Goal: Task Accomplishment & Management: Manage account settings

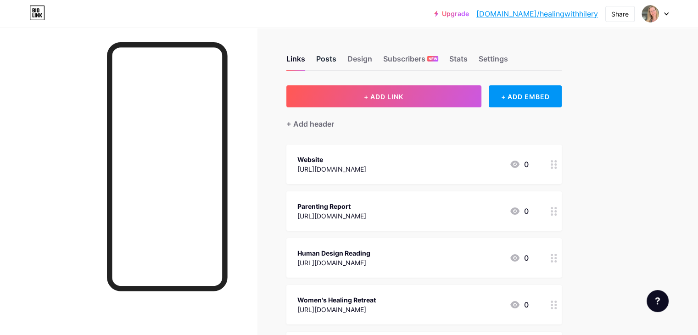
click at [337, 62] on div "Posts" at bounding box center [326, 61] width 20 height 17
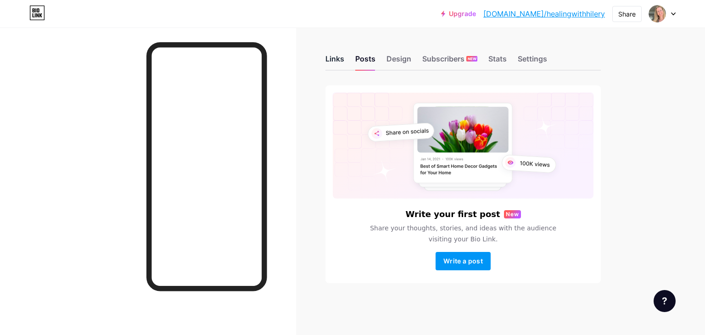
click at [340, 62] on div "Links" at bounding box center [335, 61] width 19 height 17
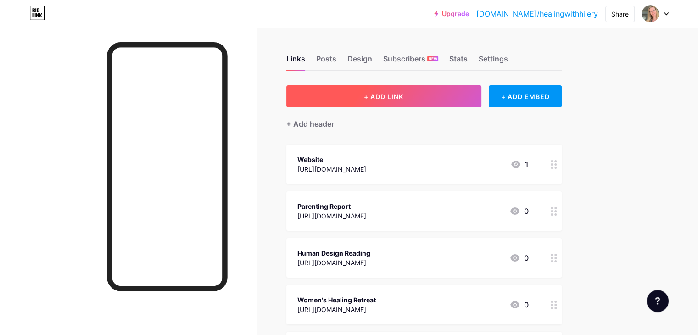
click at [461, 90] on button "+ ADD LINK" at bounding box center [383, 96] width 195 height 22
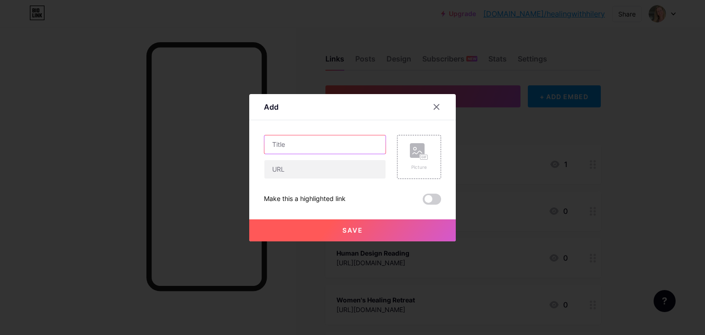
click at [301, 146] on input "text" at bounding box center [324, 144] width 121 height 18
type input "Meditations for Healing"
click at [337, 173] on input "text" at bounding box center [324, 169] width 121 height 18
paste input "[URL][DOMAIN_NAME]"
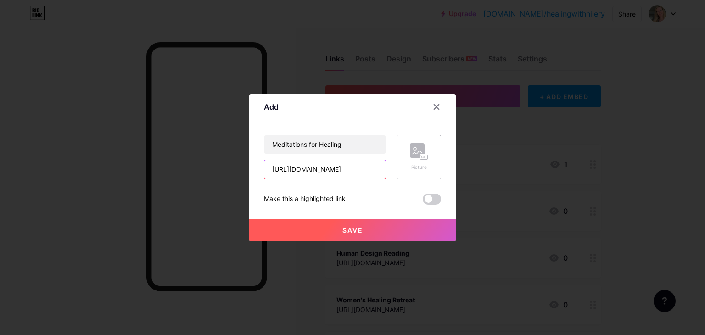
type input "[URL][DOMAIN_NAME]"
click at [412, 155] on rect at bounding box center [417, 150] width 15 height 15
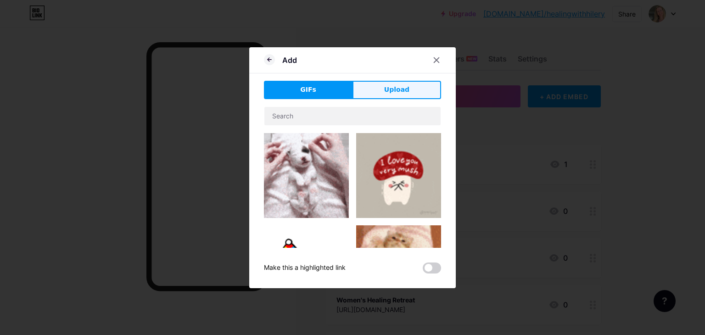
click at [378, 92] on button "Upload" at bounding box center [397, 90] width 89 height 18
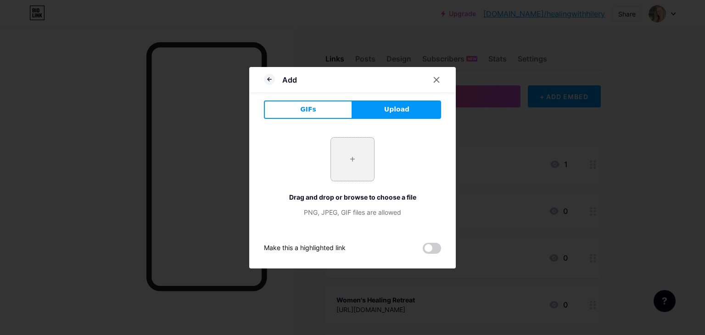
click at [352, 164] on input "file" at bounding box center [352, 159] width 43 height 43
type input "C:\fakepath\meditationocean.jpg"
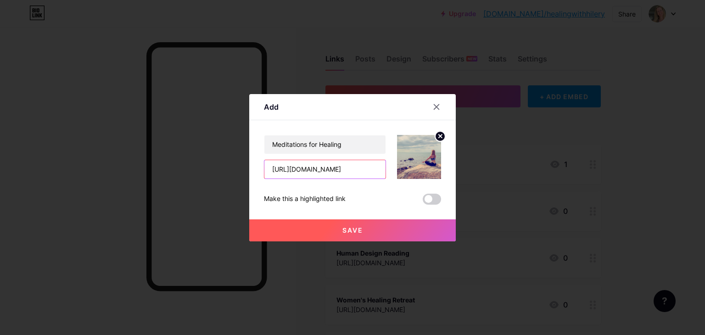
click at [375, 171] on input "[URL][DOMAIN_NAME]" at bounding box center [324, 169] width 121 height 18
click at [435, 198] on span at bounding box center [432, 199] width 18 height 11
click at [423, 202] on input "checkbox" at bounding box center [423, 202] width 0 height 0
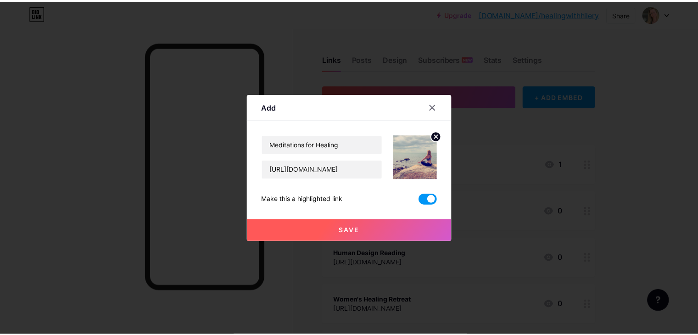
scroll to position [0, 0]
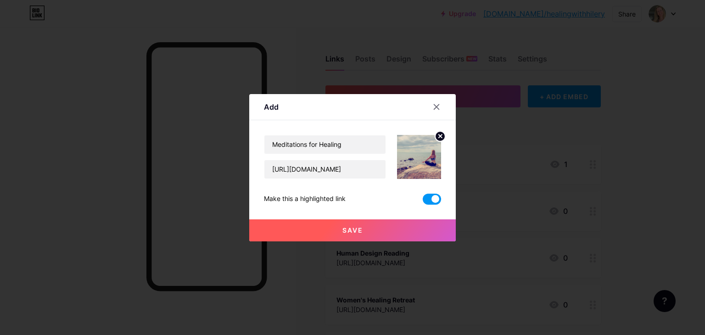
click at [345, 230] on span "Save" at bounding box center [353, 230] width 21 height 8
click at [345, 231] on span "Save" at bounding box center [353, 230] width 21 height 8
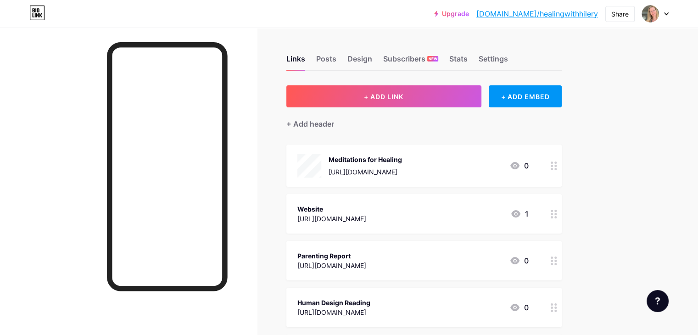
click at [366, 214] on div "[URL][DOMAIN_NAME]" at bounding box center [332, 219] width 69 height 10
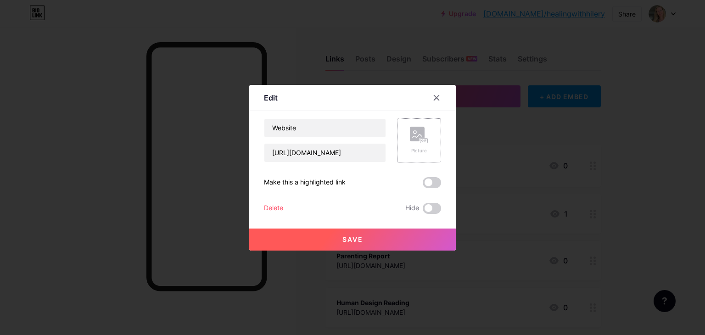
click at [412, 145] on div "Picture" at bounding box center [419, 141] width 18 height 28
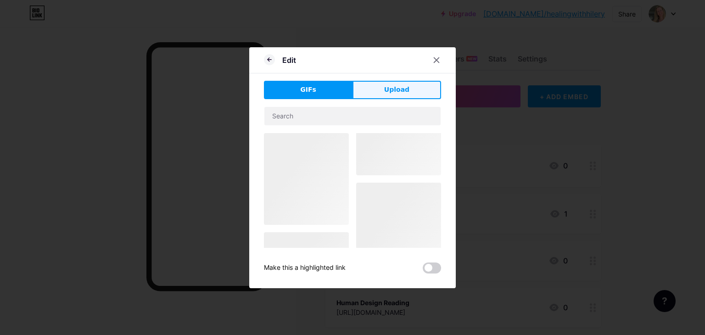
click at [378, 86] on button "Upload" at bounding box center [397, 90] width 89 height 18
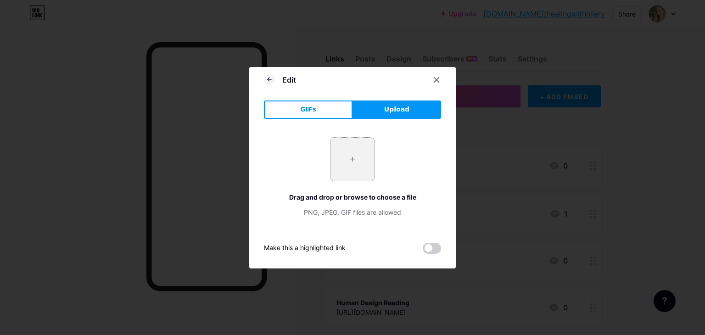
click at [347, 162] on input "file" at bounding box center [352, 159] width 43 height 43
type input "C:\fakepath\oceansplit.jpg"
click at [361, 232] on div "+ Drag and drop or browse to choose a file PNG, JPEG, GIF files are allowed Mak…" at bounding box center [352, 190] width 177 height 128
click at [353, 161] on span at bounding box center [352, 159] width 13 height 13
click at [355, 156] on input "file" at bounding box center [352, 159] width 43 height 43
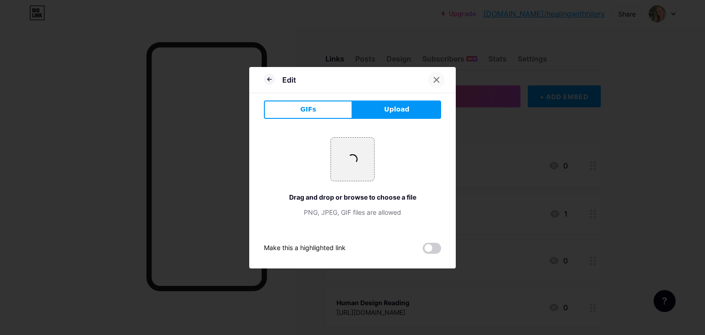
click at [433, 79] on icon at bounding box center [436, 79] width 7 height 7
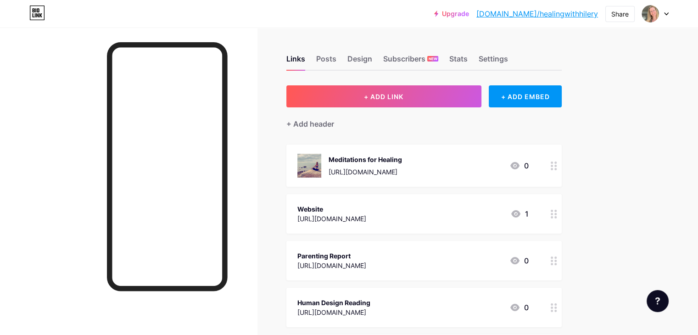
click at [366, 256] on div "Parenting Report" at bounding box center [332, 256] width 69 height 10
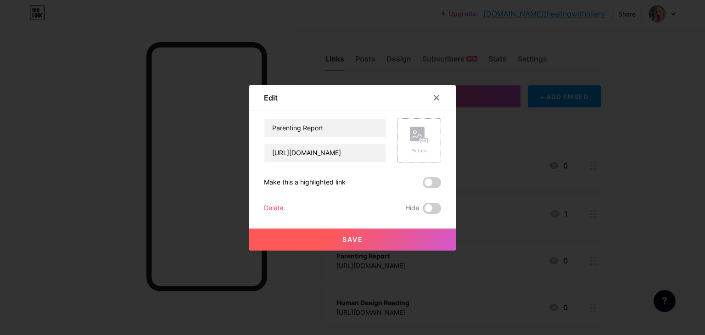
click at [414, 131] on circle at bounding box center [415, 132] width 3 height 3
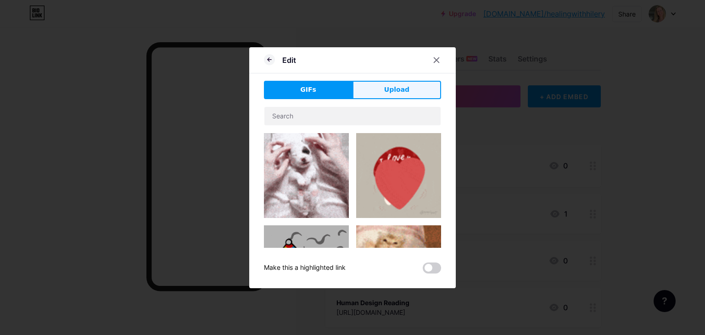
click at [402, 87] on span "Upload" at bounding box center [396, 90] width 25 height 10
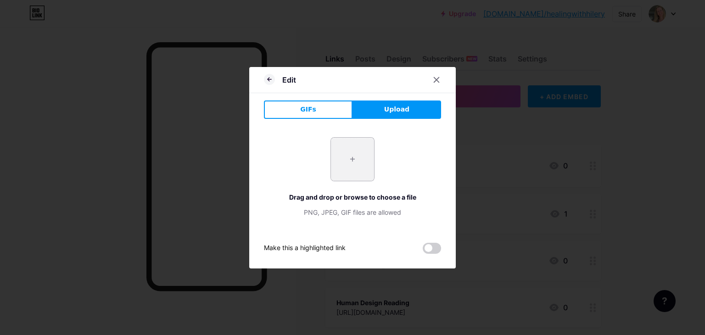
click at [352, 158] on input "file" at bounding box center [352, 159] width 43 height 43
type input "C:\fakepath\parentingreport.webp"
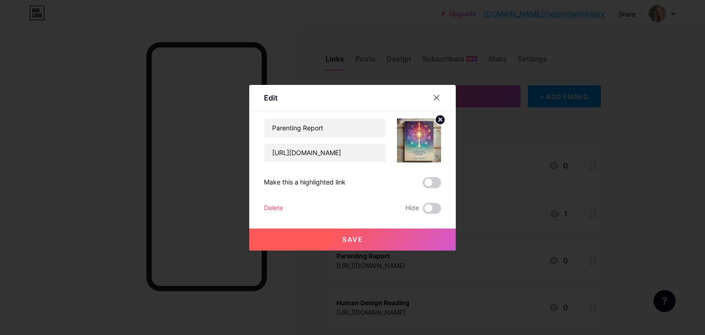
click at [349, 241] on span "Save" at bounding box center [353, 240] width 21 height 8
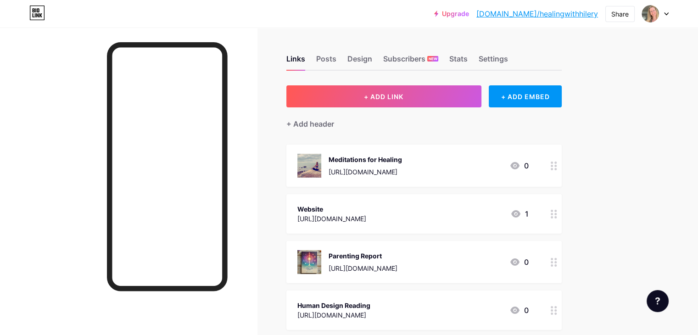
click at [510, 213] on div "Website [URL][DOMAIN_NAME] 1" at bounding box center [413, 213] width 231 height 21
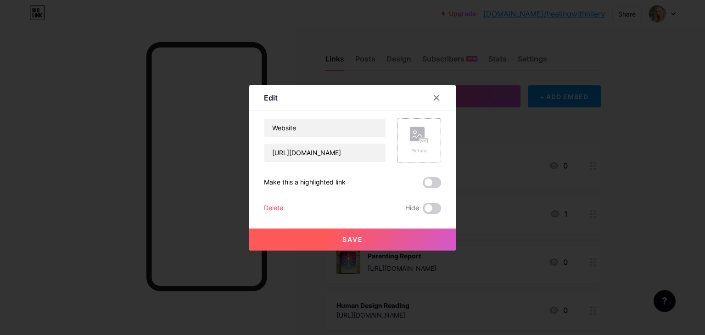
click at [414, 133] on rect at bounding box center [417, 134] width 15 height 15
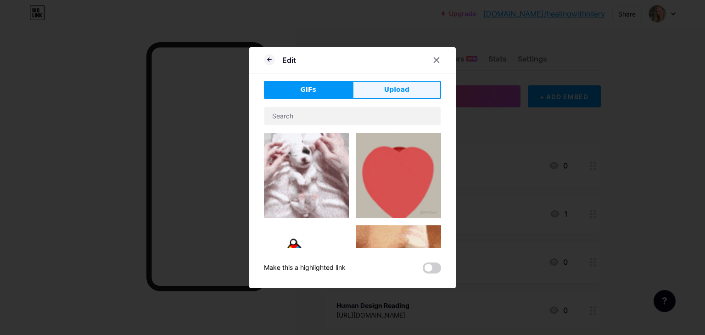
click at [394, 90] on span "Upload" at bounding box center [396, 90] width 25 height 10
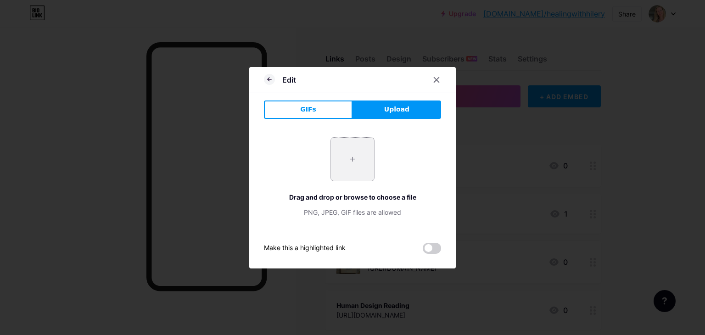
click at [354, 160] on input "file" at bounding box center [352, 159] width 43 height 43
type input "C:\fakepath\healthyaging.png"
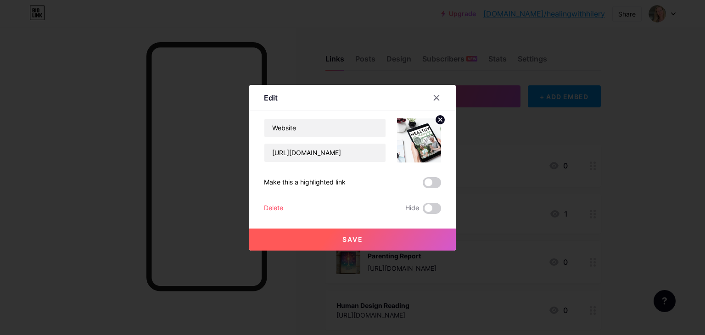
click at [349, 240] on span "Save" at bounding box center [353, 240] width 21 height 8
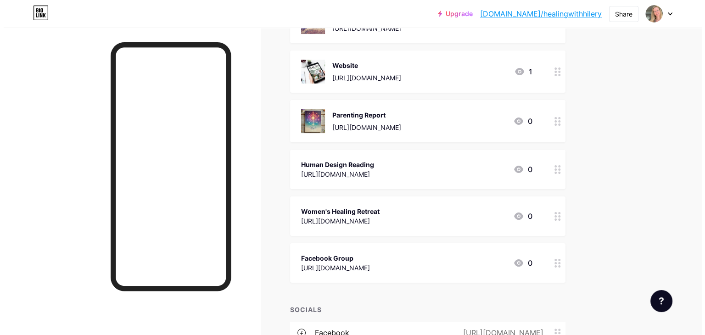
scroll to position [145, 0]
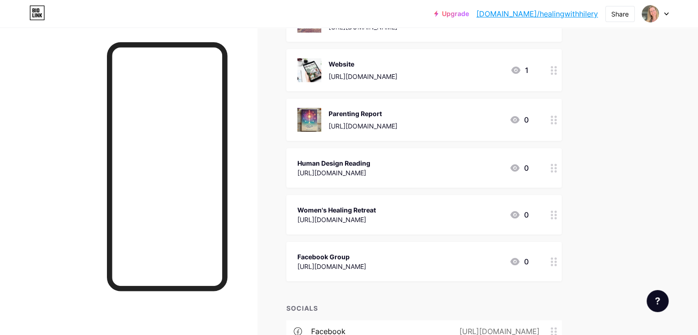
click at [371, 169] on div "[URL][DOMAIN_NAME]" at bounding box center [334, 173] width 73 height 10
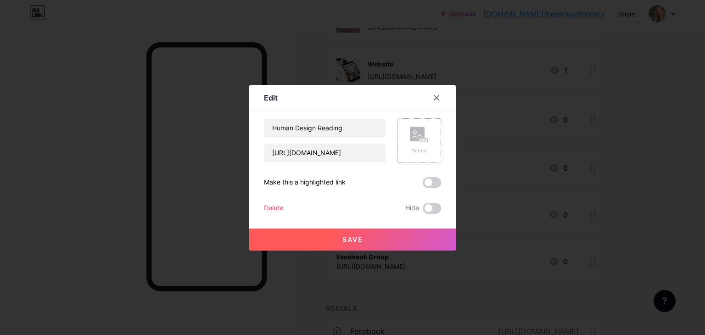
click at [411, 138] on rect at bounding box center [417, 134] width 15 height 15
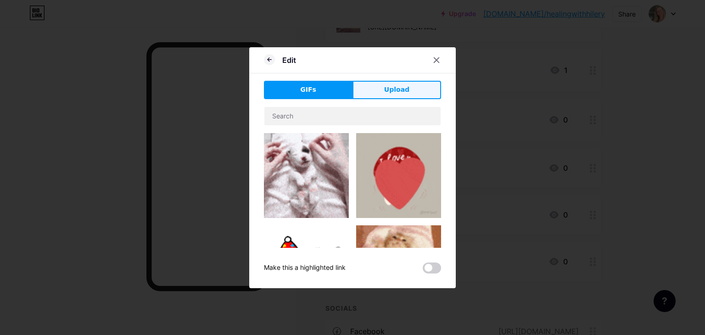
click at [376, 88] on button "Upload" at bounding box center [397, 90] width 89 height 18
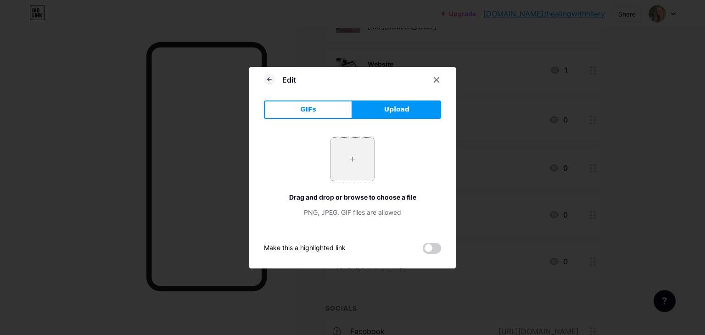
click at [347, 165] on input "file" at bounding box center [352, 159] width 43 height 43
type input "C:\fakepath\Your True Nature.png"
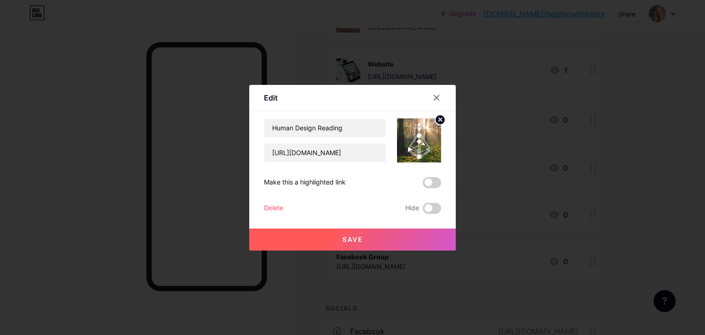
click at [349, 236] on span "Save" at bounding box center [353, 240] width 21 height 8
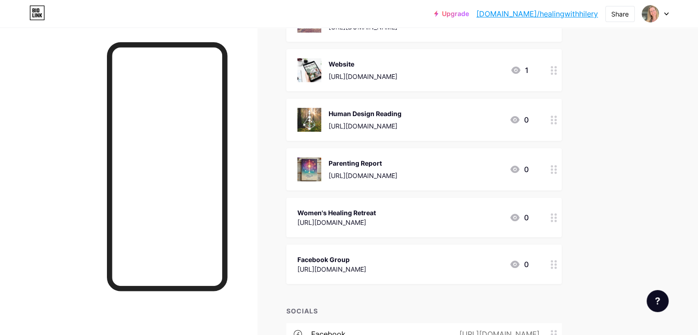
click at [364, 213] on div "Women's Healing Retreat" at bounding box center [337, 213] width 79 height 10
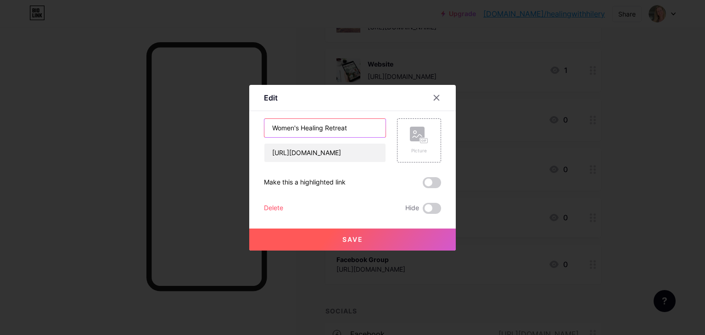
drag, startPoint x: 320, startPoint y: 129, endPoint x: 264, endPoint y: 129, distance: 56.9
click at [264, 129] on input "Women's Healing Retreat" at bounding box center [324, 128] width 121 height 18
click at [330, 127] on input "Guatemala Retreat" at bounding box center [324, 128] width 121 height 18
type input "Guatemala Retreat - [DATE]"
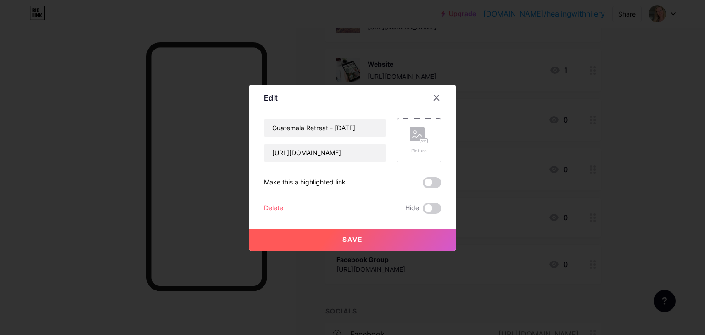
click at [417, 146] on div "Picture" at bounding box center [419, 141] width 18 height 28
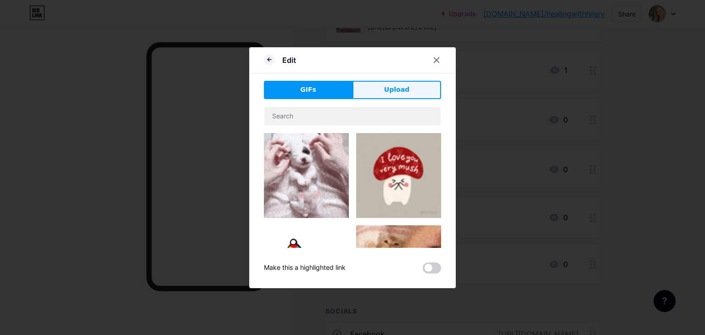
click at [374, 89] on button "Upload" at bounding box center [397, 90] width 89 height 18
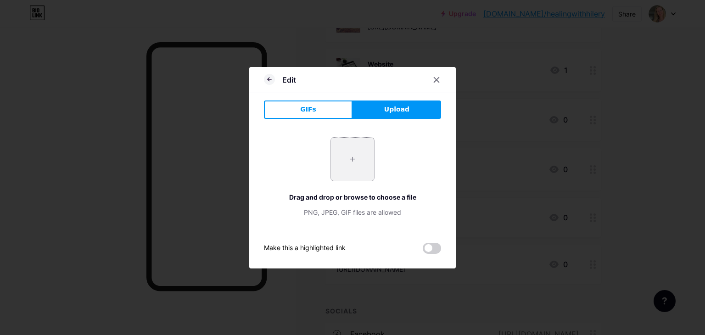
click at [348, 166] on input "file" at bounding box center [352, 159] width 43 height 43
type input "C:\fakepath\IMG_6553.JPEG"
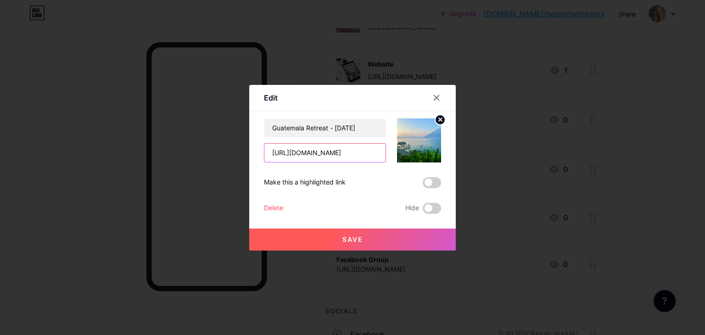
scroll to position [0, 50]
drag, startPoint x: 269, startPoint y: 152, endPoint x: 399, endPoint y: 153, distance: 129.9
click at [399, 153] on div "Guatemala Retreat - [DATE] [URL][DOMAIN_NAME]" at bounding box center [352, 140] width 177 height 44
paste input "[DOMAIN_NAME][URL]"
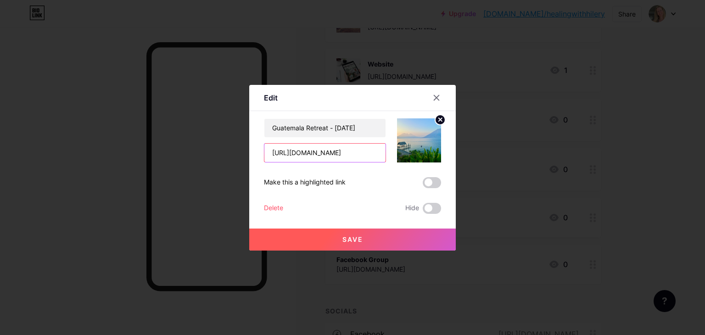
type input "[URL][DOMAIN_NAME]"
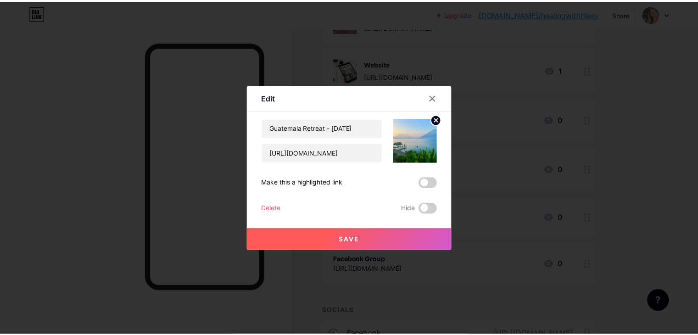
scroll to position [0, 0]
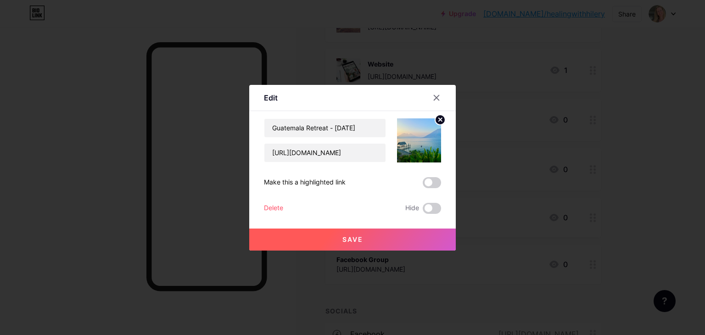
click at [349, 241] on span "Save" at bounding box center [353, 240] width 21 height 8
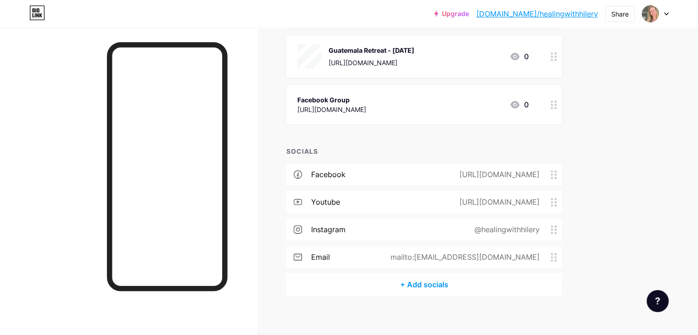
scroll to position [314, 0]
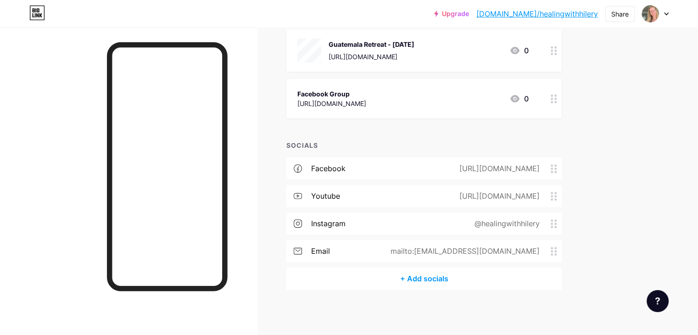
click at [461, 281] on div "+ Add socials" at bounding box center [423, 279] width 275 height 22
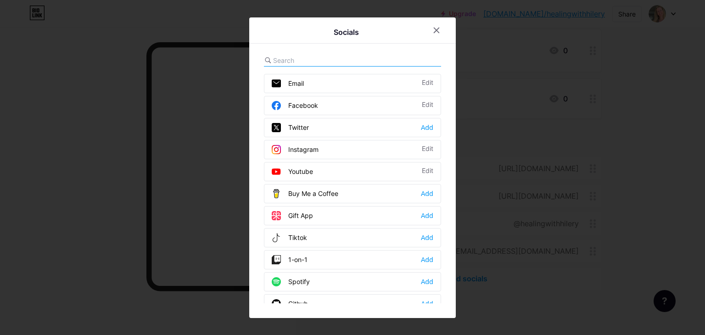
click at [426, 236] on div "Add" at bounding box center [427, 237] width 12 height 9
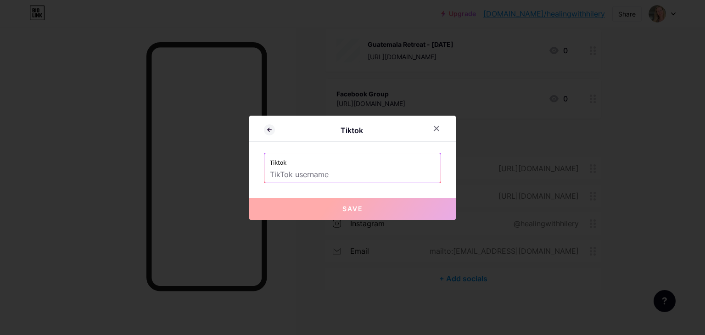
click at [304, 175] on input "text" at bounding box center [352, 175] width 165 height 16
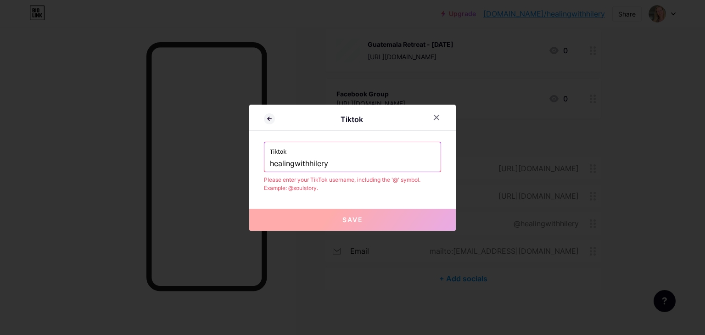
click at [270, 164] on input "healingwithhilery" at bounding box center [352, 164] width 165 height 16
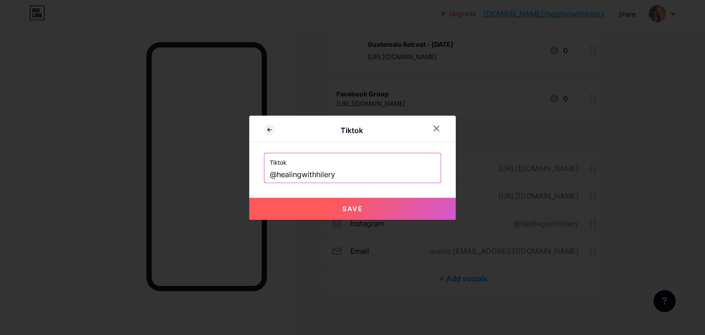
click at [337, 208] on button "Save" at bounding box center [352, 209] width 207 height 22
type input "[URL][DOMAIN_NAME]"
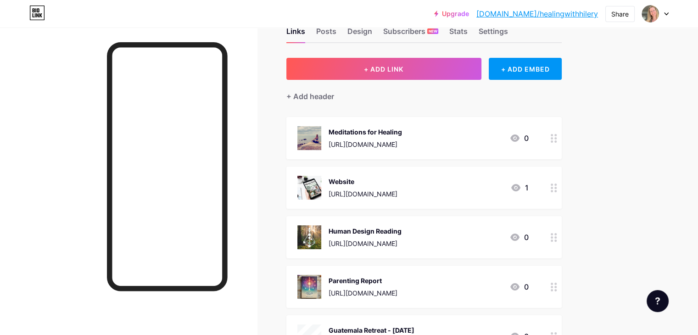
scroll to position [0, 0]
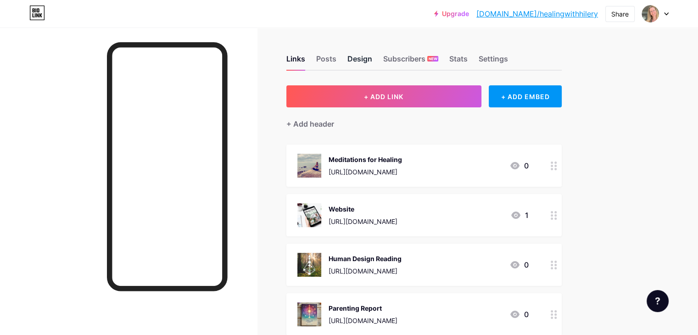
click at [372, 63] on div "Design" at bounding box center [360, 61] width 25 height 17
click at [468, 60] on div "Stats" at bounding box center [458, 61] width 18 height 17
click at [508, 60] on div "Settings" at bounding box center [493, 61] width 29 height 17
click at [508, 59] on div "Settings" at bounding box center [493, 61] width 29 height 17
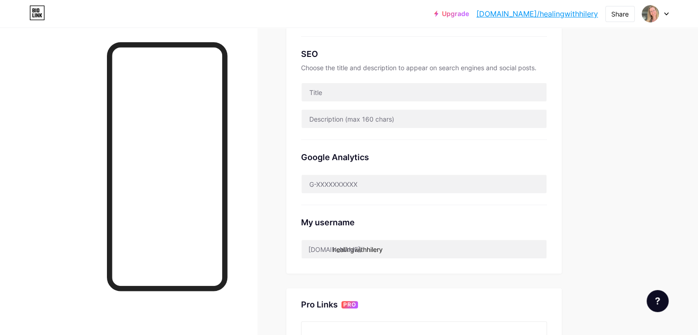
scroll to position [184, 0]
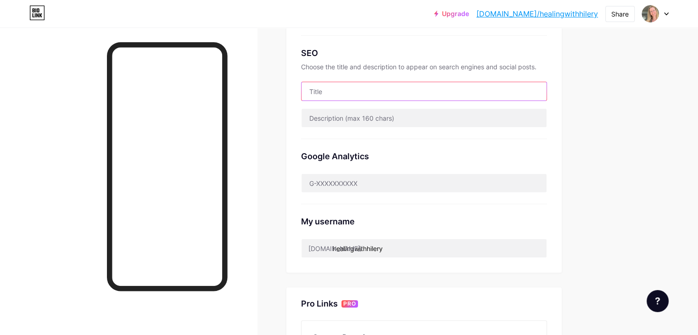
click at [394, 92] on input "text" at bounding box center [424, 91] width 245 height 18
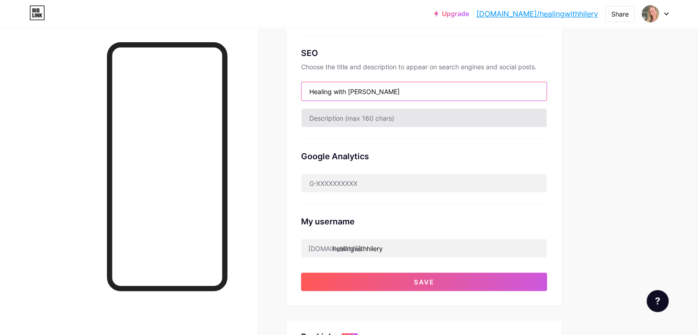
type input "Healing with [PERSON_NAME]"
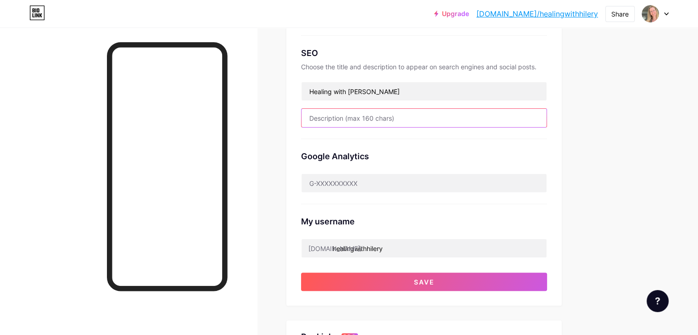
click at [397, 122] on input "text" at bounding box center [424, 118] width 245 height 18
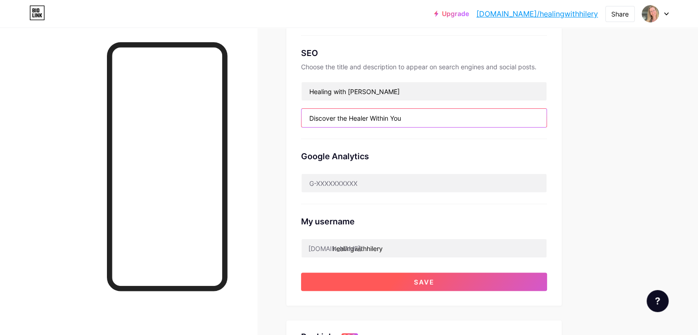
type input "Discover the Healer Within You"
click at [435, 279] on span "Save" at bounding box center [424, 282] width 21 height 8
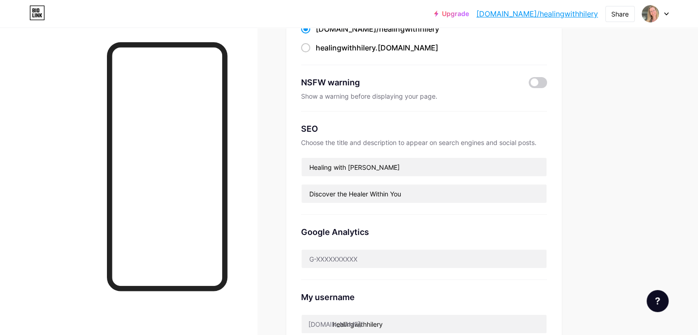
scroll to position [0, 0]
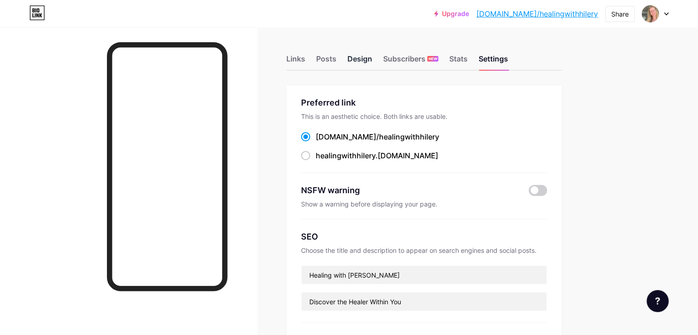
click at [372, 63] on div "Design" at bounding box center [360, 61] width 25 height 17
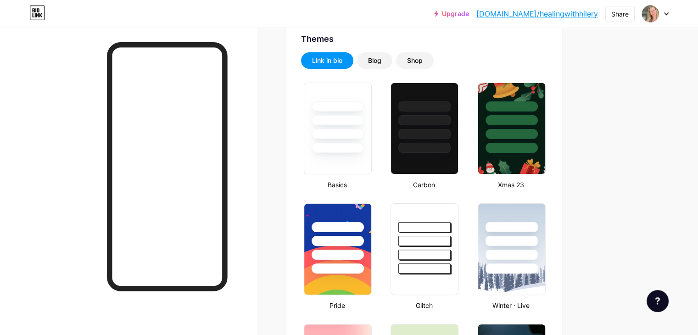
scroll to position [200, 0]
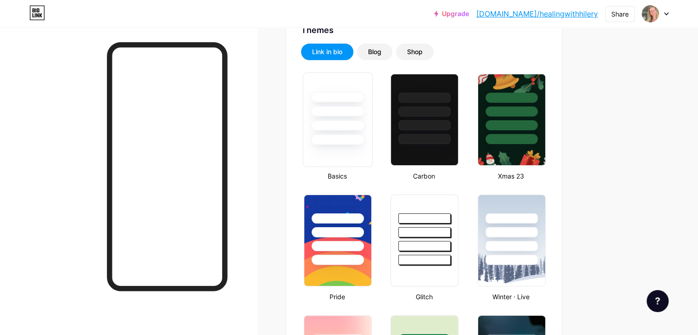
click at [372, 132] on div at bounding box center [337, 109] width 69 height 72
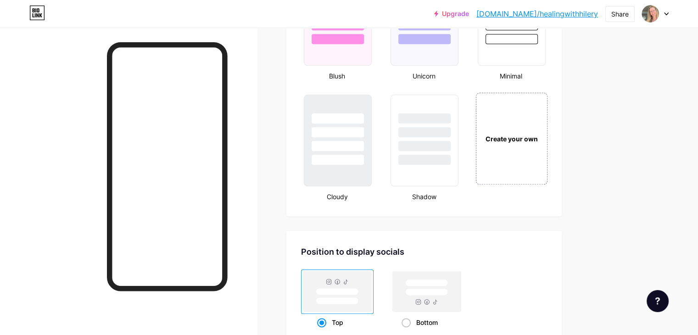
scroll to position [988, 0]
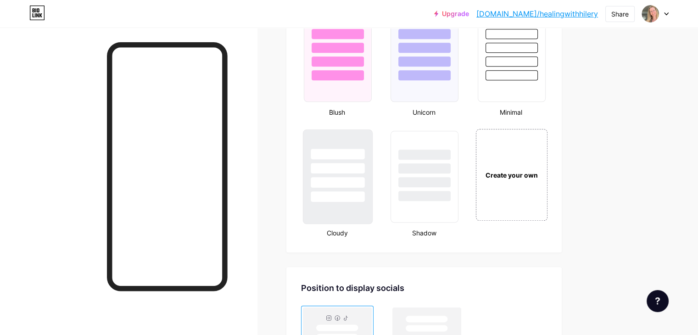
click at [356, 188] on div at bounding box center [337, 166] width 69 height 72
click at [546, 182] on div "Create your own" at bounding box center [512, 174] width 74 height 95
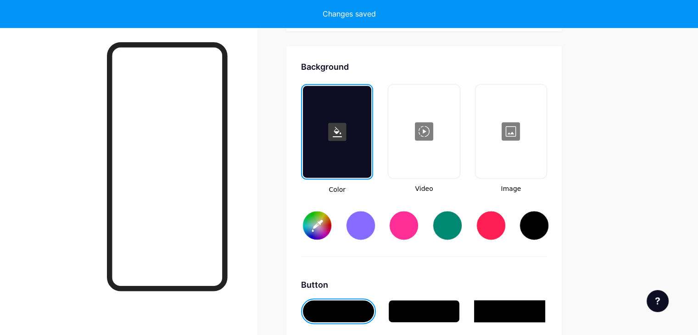
scroll to position [1216, 0]
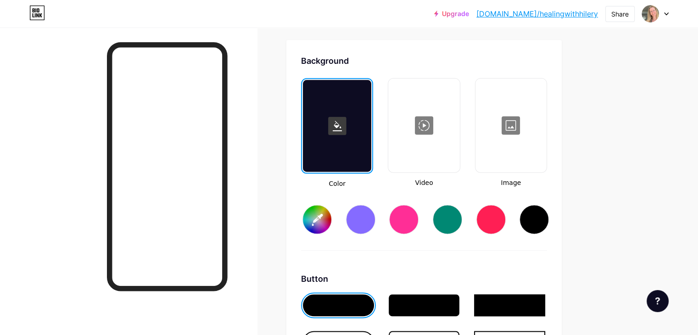
type input "#ffffff"
type input "#000000"
click at [331, 219] on input "#ffffff" at bounding box center [317, 219] width 28 height 28
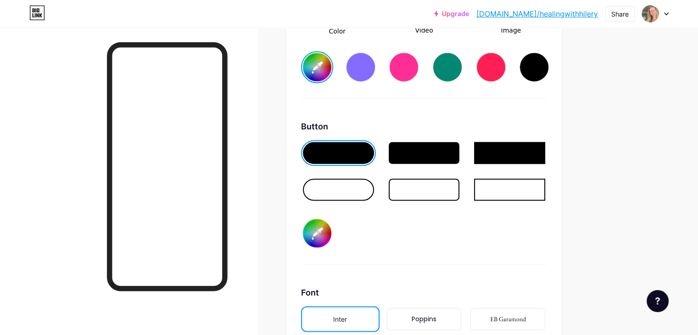
scroll to position [1378, 0]
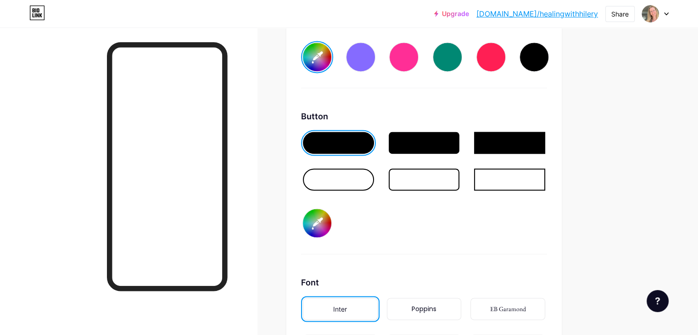
click at [374, 177] on div at bounding box center [338, 179] width 71 height 22
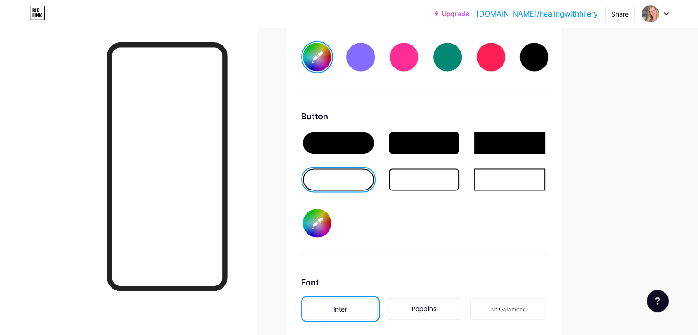
click at [331, 220] on input "#000000" at bounding box center [317, 223] width 28 height 28
type input "#9fc6ad"
type input "#f7f7f7"
type input "#9fc6ad"
type input "#fafafa"
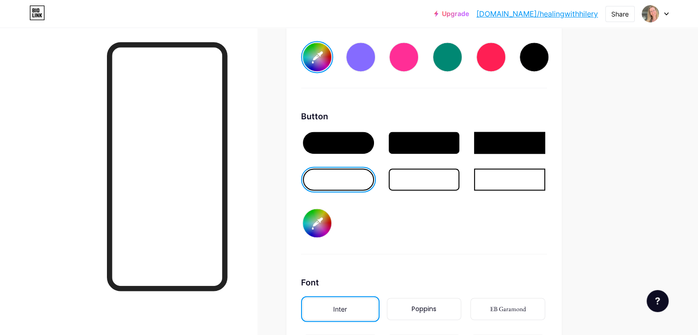
type input "#9fc6ad"
type input "#fcfcfc"
type input "#9fc6ad"
type input "#ffffff"
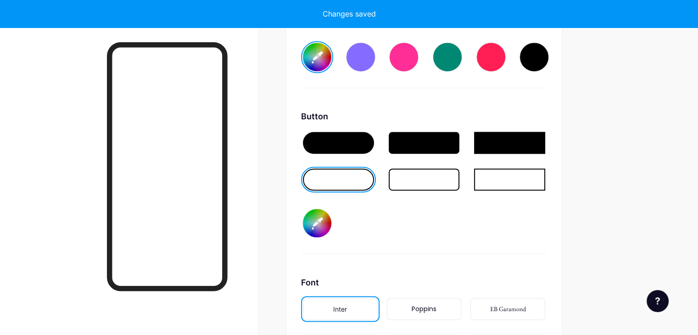
type input "#9fc6ad"
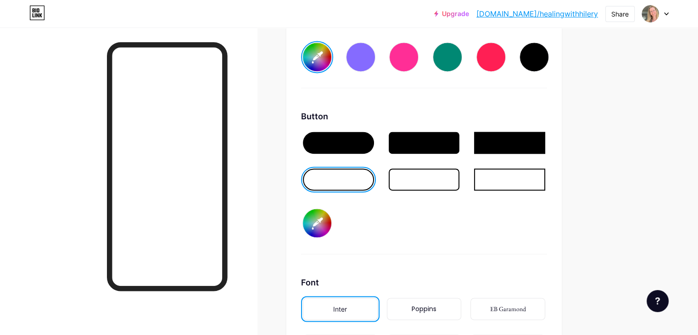
type input "#ffffff"
click at [436, 232] on div "Button #ffffff" at bounding box center [424, 182] width 246 height 144
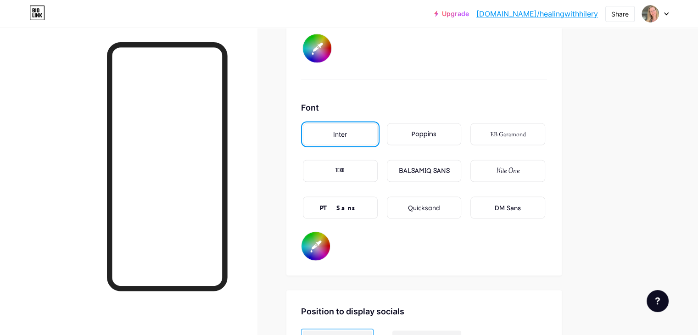
scroll to position [1551, 0]
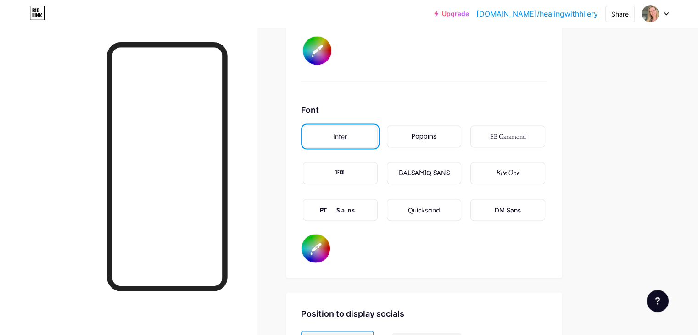
click at [462, 138] on div "Poppins" at bounding box center [424, 136] width 75 height 22
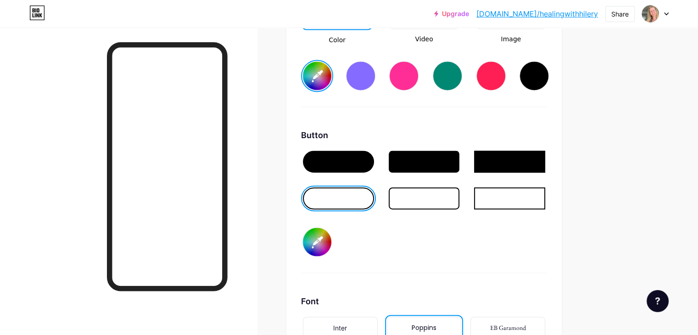
scroll to position [1367, 0]
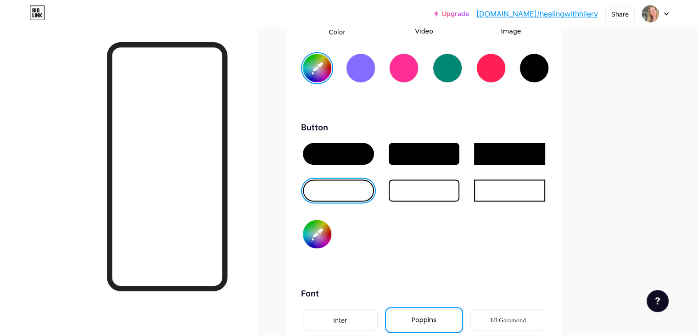
click at [440, 188] on div at bounding box center [424, 191] width 71 height 22
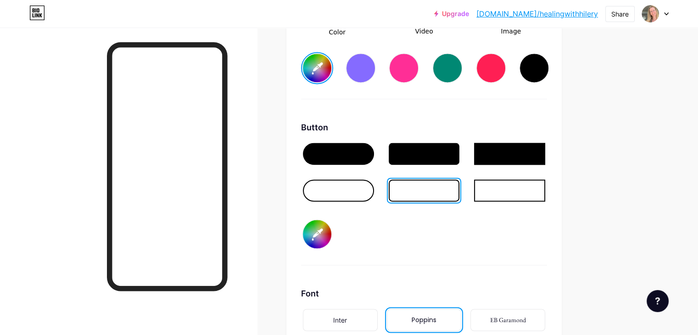
click at [440, 158] on div at bounding box center [424, 154] width 71 height 22
click at [374, 155] on div at bounding box center [338, 154] width 71 height 22
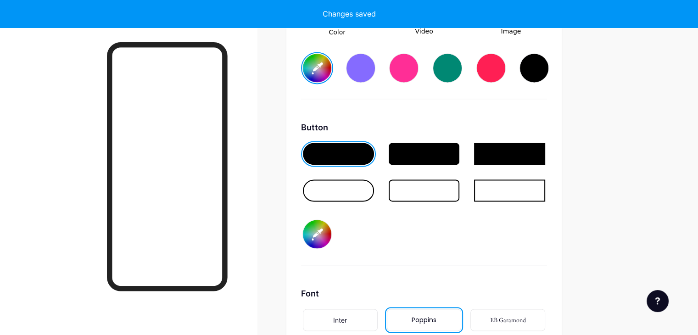
type input "#9fc6ad"
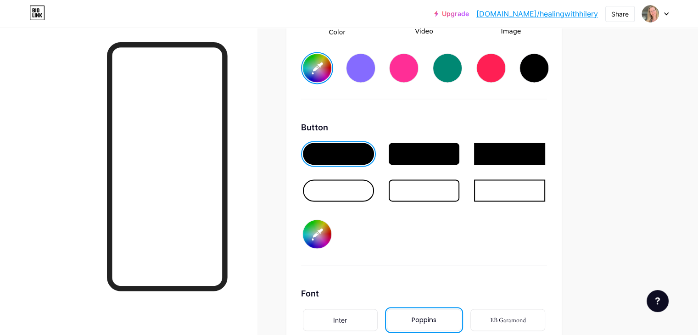
click at [331, 70] on input "#9fc6ad" at bounding box center [317, 68] width 28 height 28
click at [528, 121] on div "Button" at bounding box center [424, 127] width 246 height 12
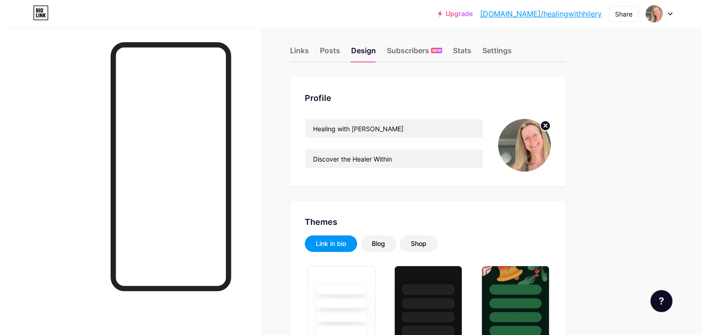
scroll to position [0, 0]
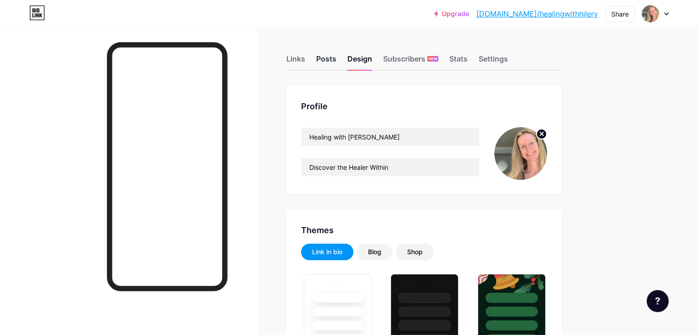
click at [337, 61] on div "Posts" at bounding box center [326, 61] width 20 height 17
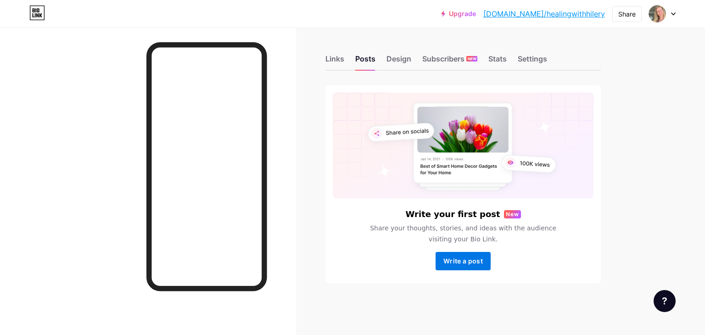
click at [459, 262] on span "Write a post" at bounding box center [463, 261] width 39 height 8
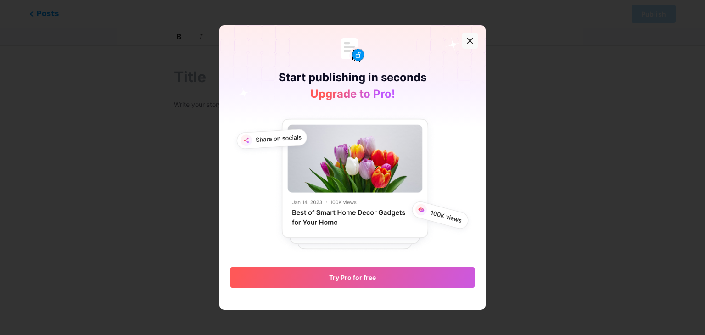
click at [468, 40] on icon at bounding box center [470, 41] width 5 height 5
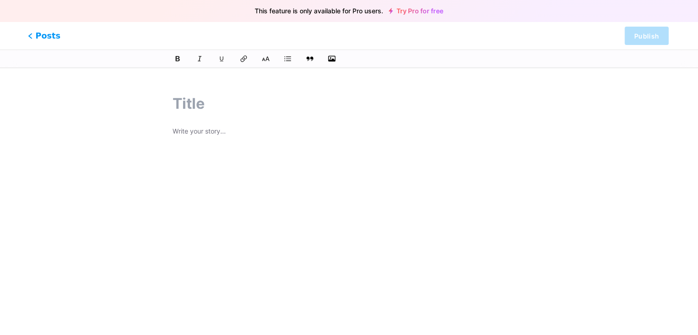
click at [42, 39] on span "Posts" at bounding box center [44, 36] width 33 height 12
